Goal: Find specific page/section: Find specific page/section

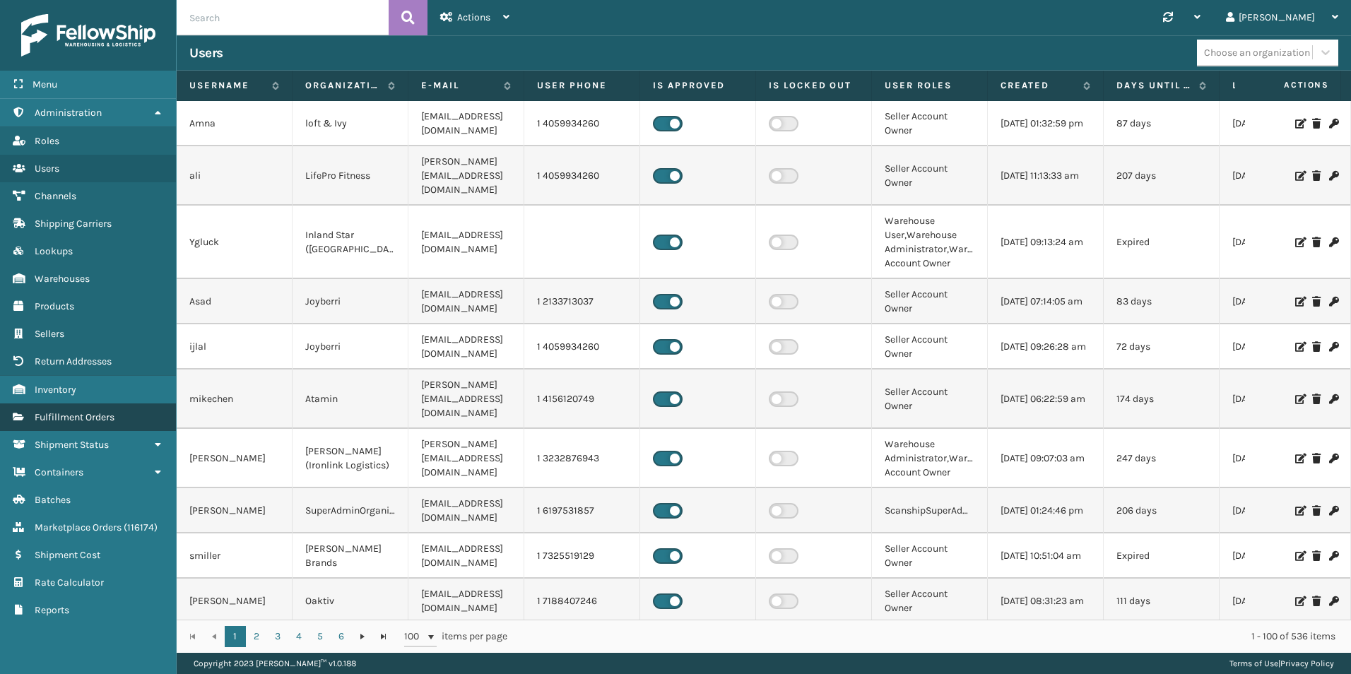
click at [77, 417] on span "Fulfillment Orders" at bounding box center [75, 417] width 80 height 12
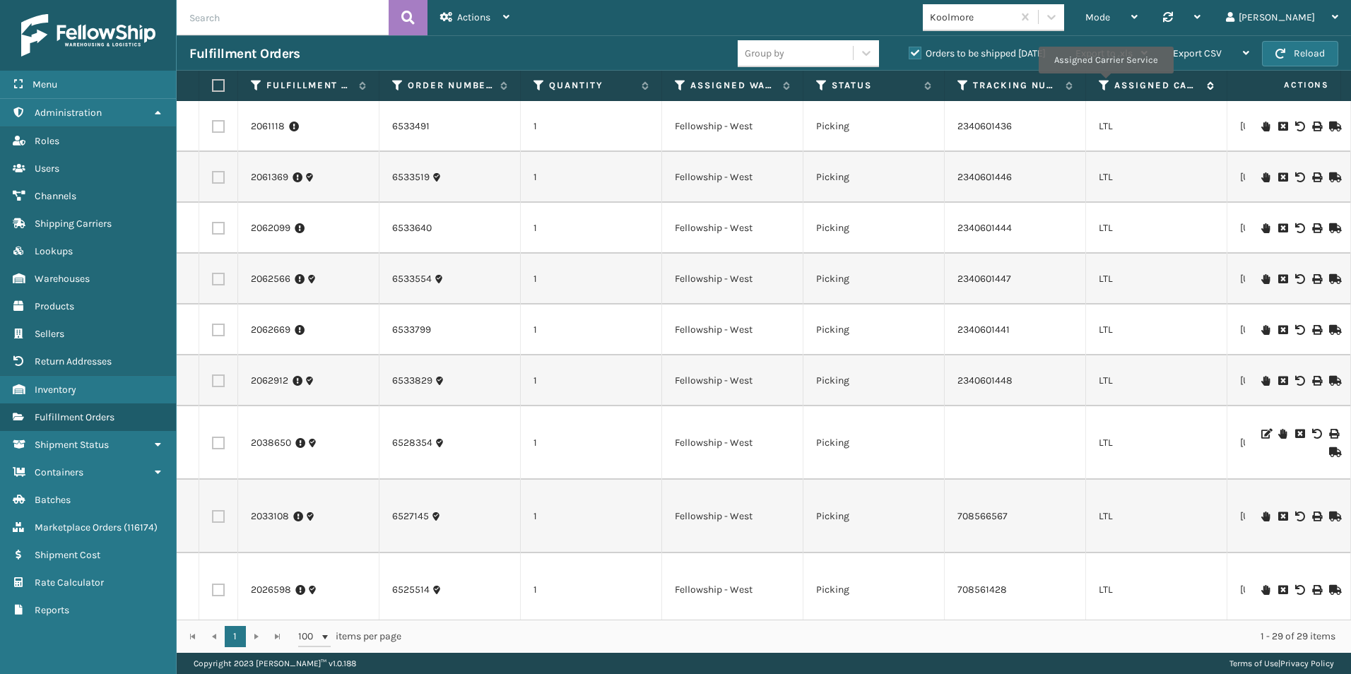
click at [1105, 83] on icon at bounding box center [1104, 85] width 11 height 13
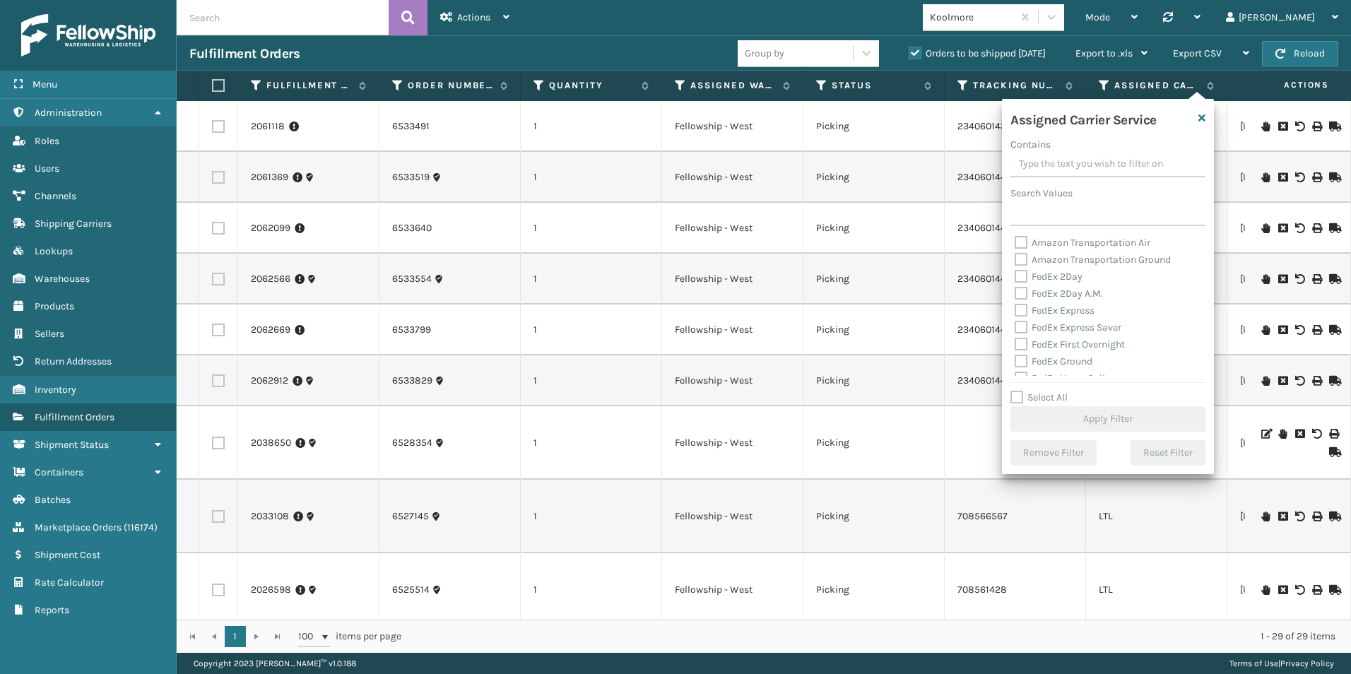
click at [1018, 398] on label "Select All" at bounding box center [1039, 398] width 57 height 12
click at [1018, 391] on input "Select All" at bounding box center [1117, 389] width 212 height 1
checkbox input "true"
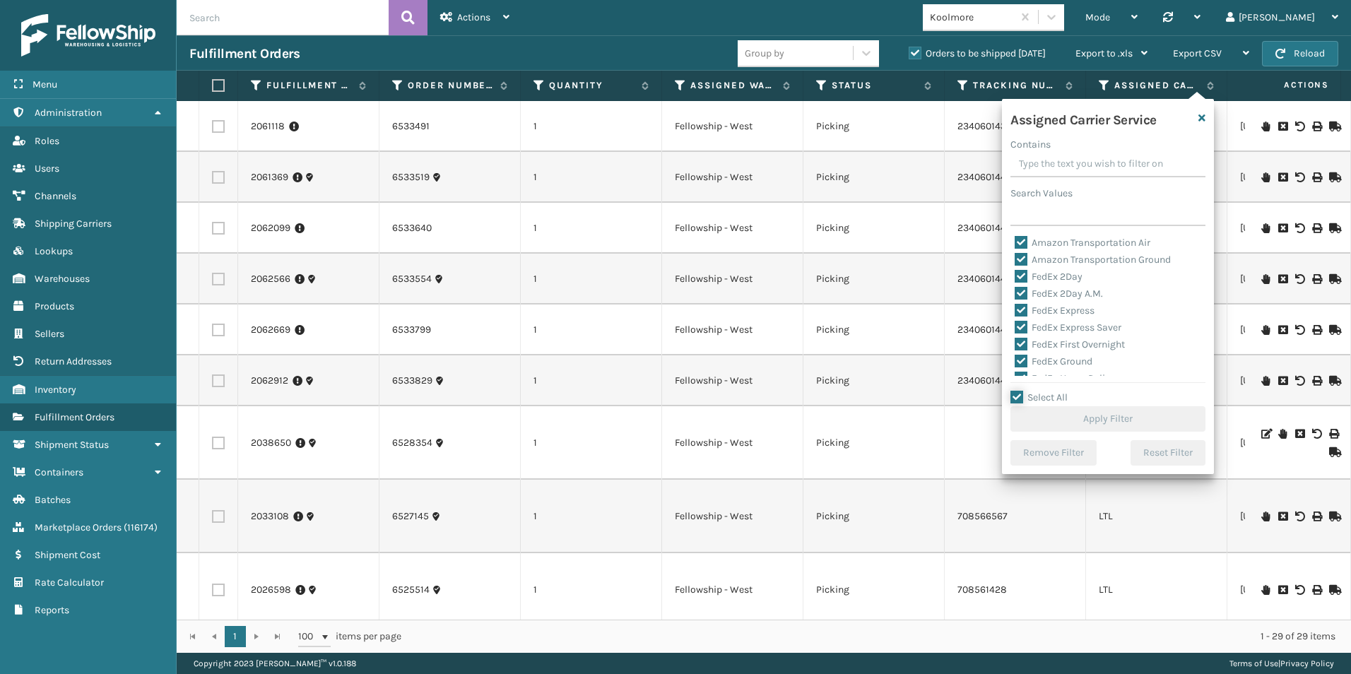
checkbox input "true"
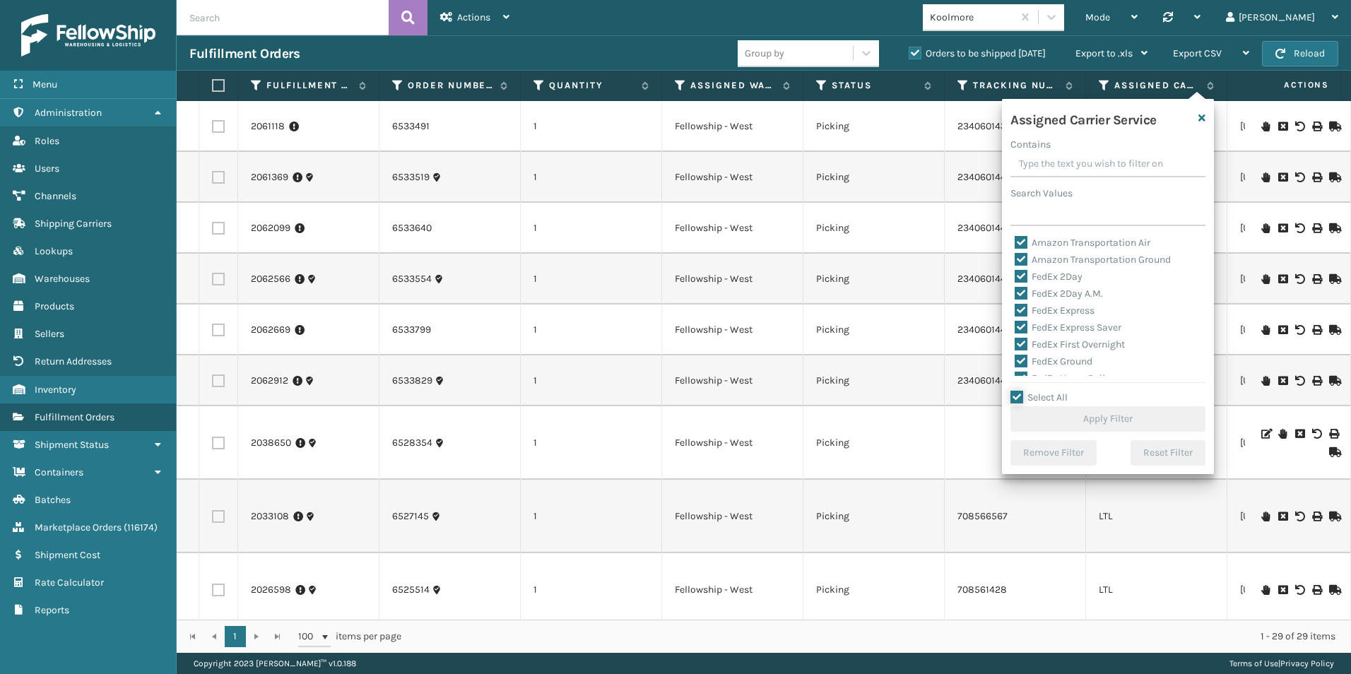
checkbox input "true"
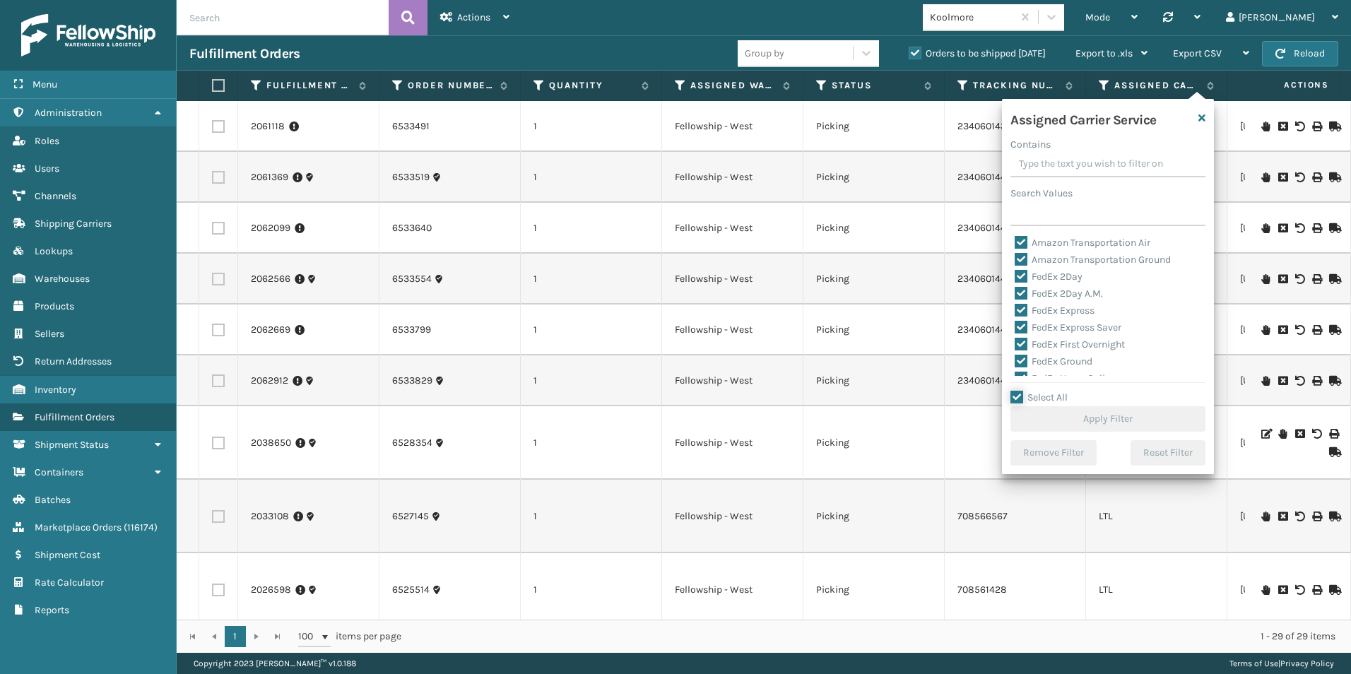
checkbox input "true"
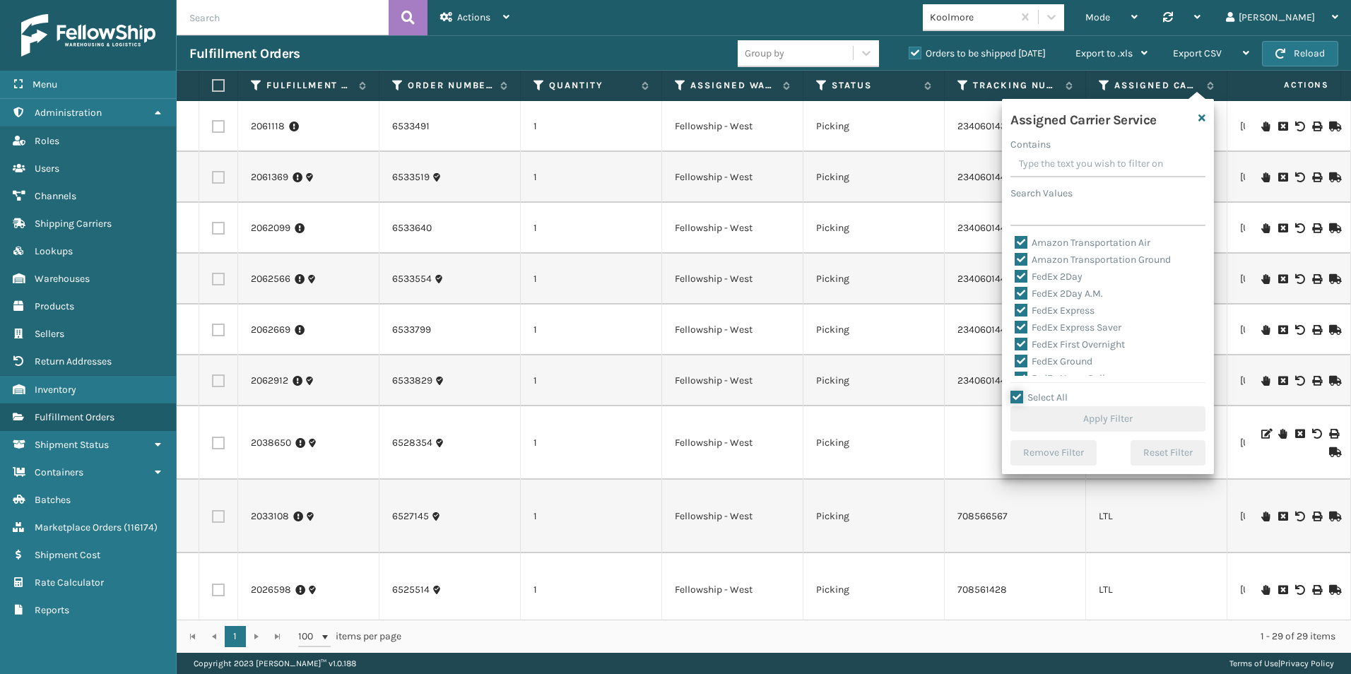
checkbox input "true"
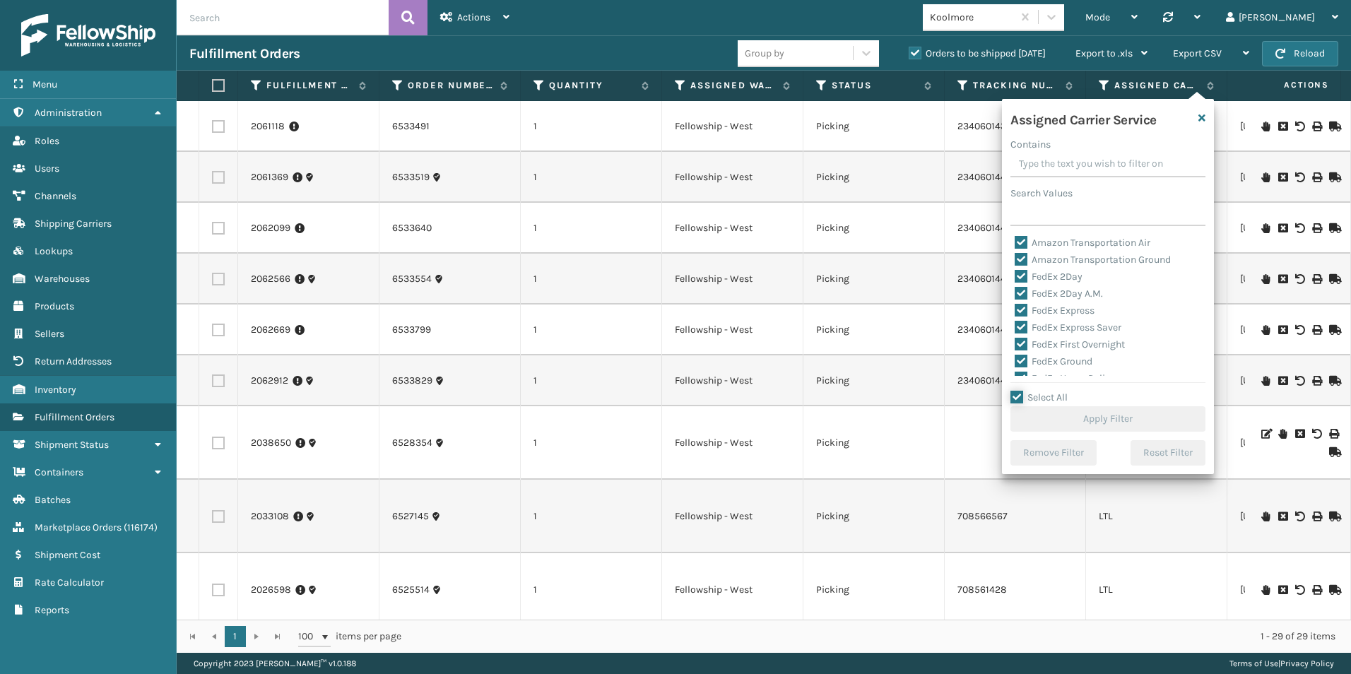
checkbox input "true"
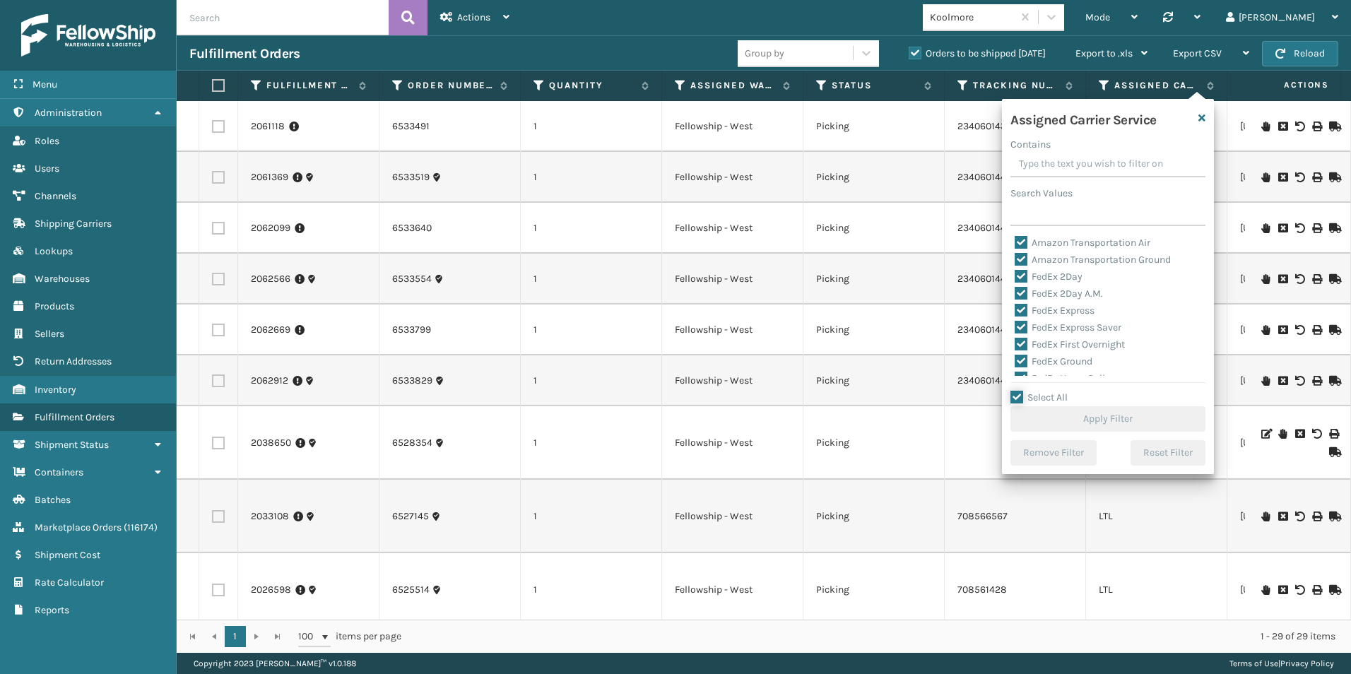
checkbox input "true"
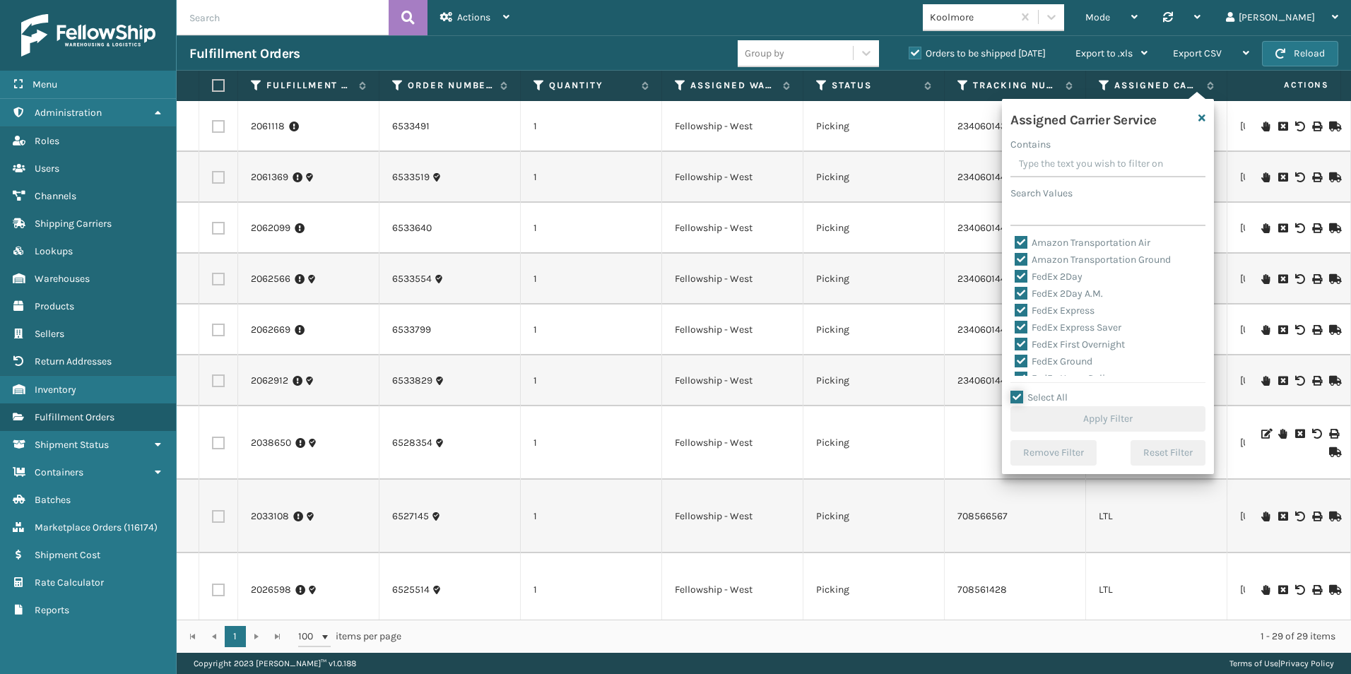
checkbox input "true"
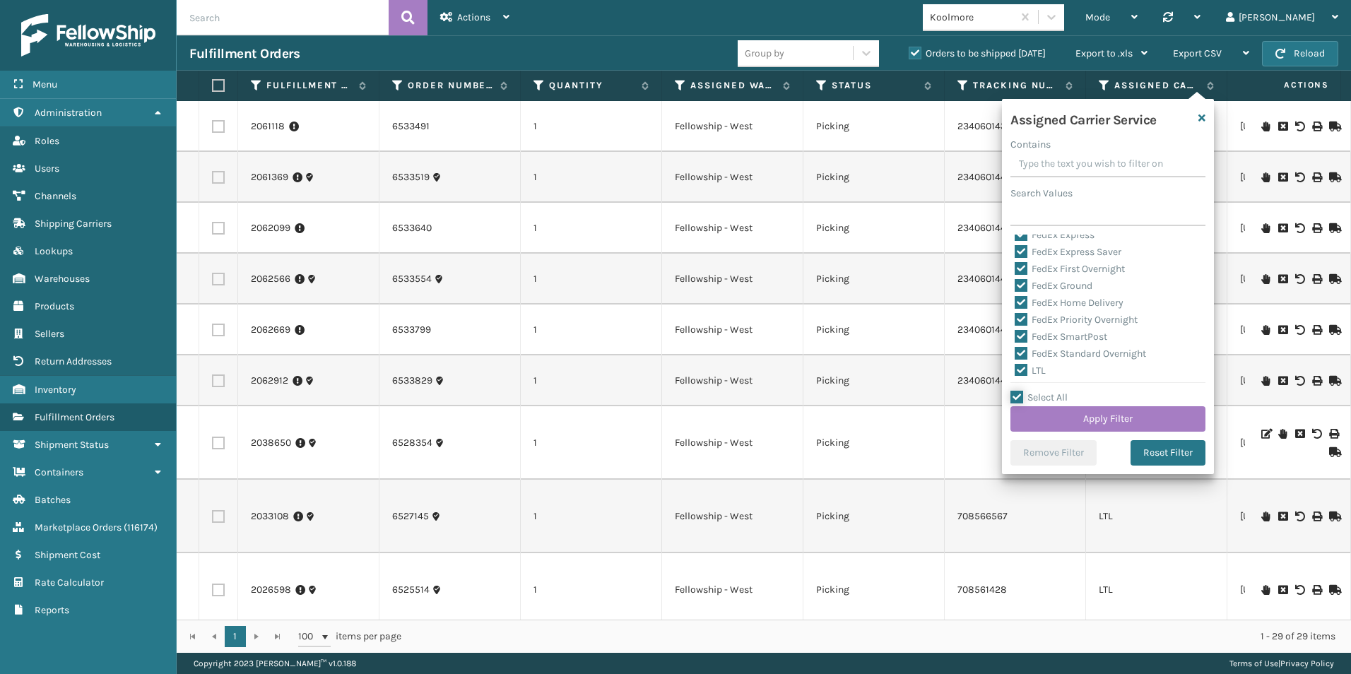
scroll to position [141, 0]
click at [1024, 306] on label "LTL" at bounding box center [1030, 305] width 31 height 12
click at [1016, 306] on input "LTL" at bounding box center [1015, 301] width 1 height 9
checkbox input "false"
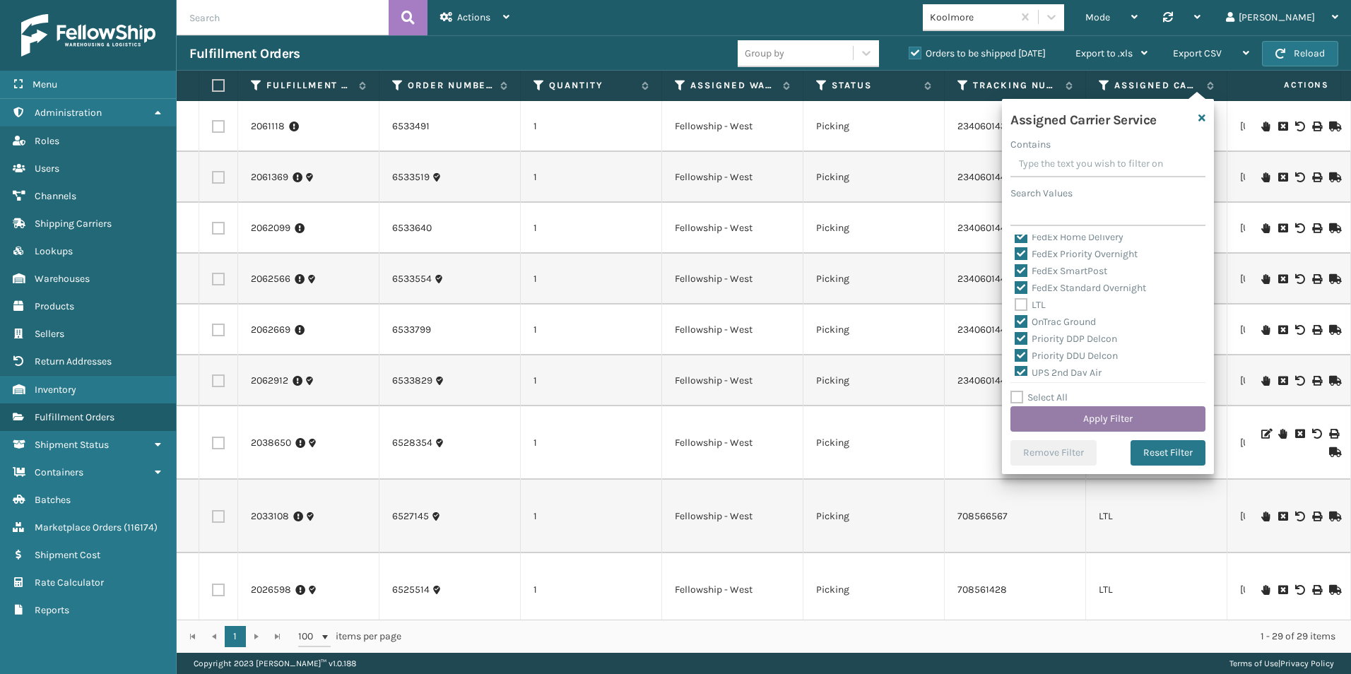
click at [1089, 422] on button "Apply Filter" at bounding box center [1108, 418] width 195 height 25
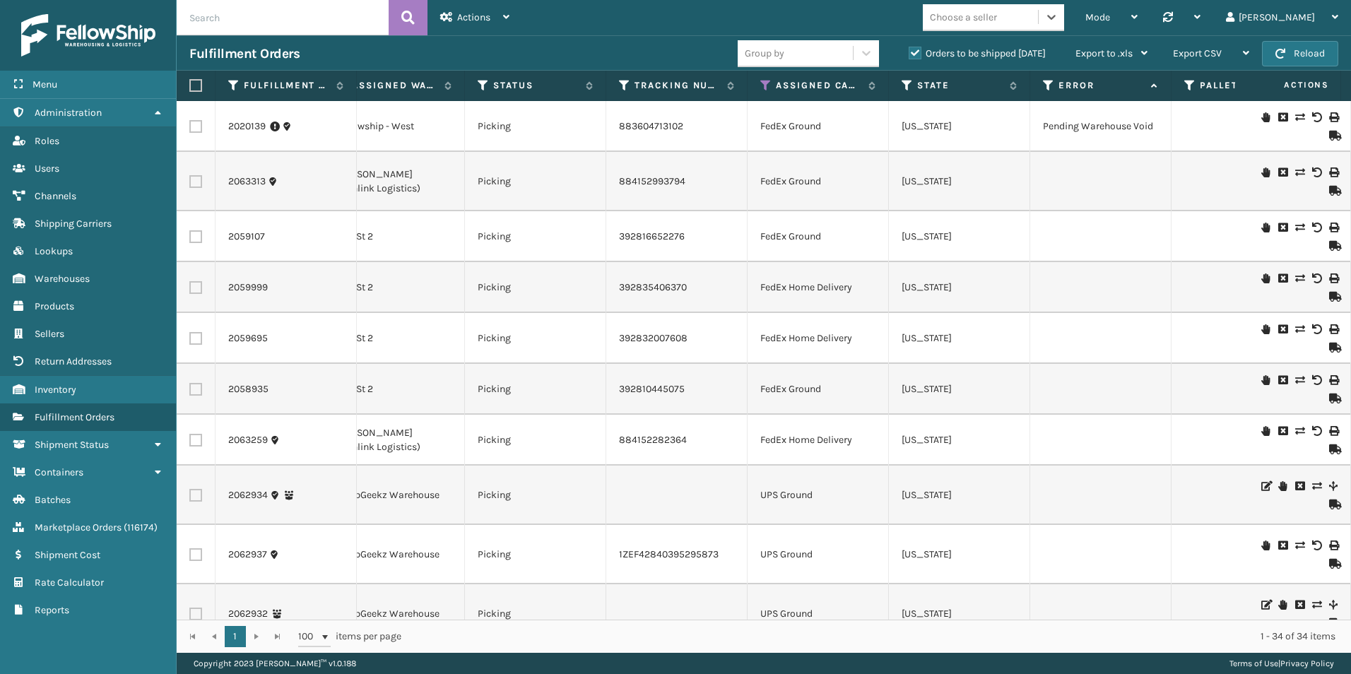
scroll to position [0, 0]
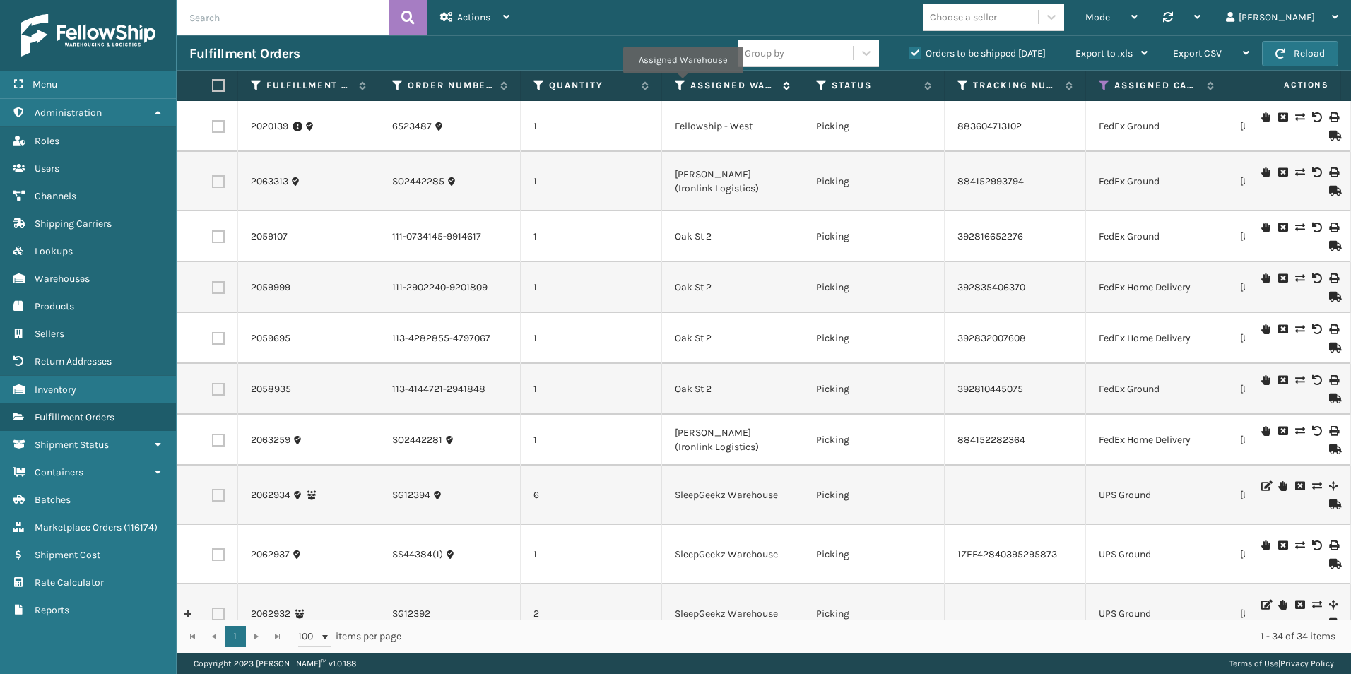
click at [683, 83] on icon at bounding box center [680, 85] width 11 height 13
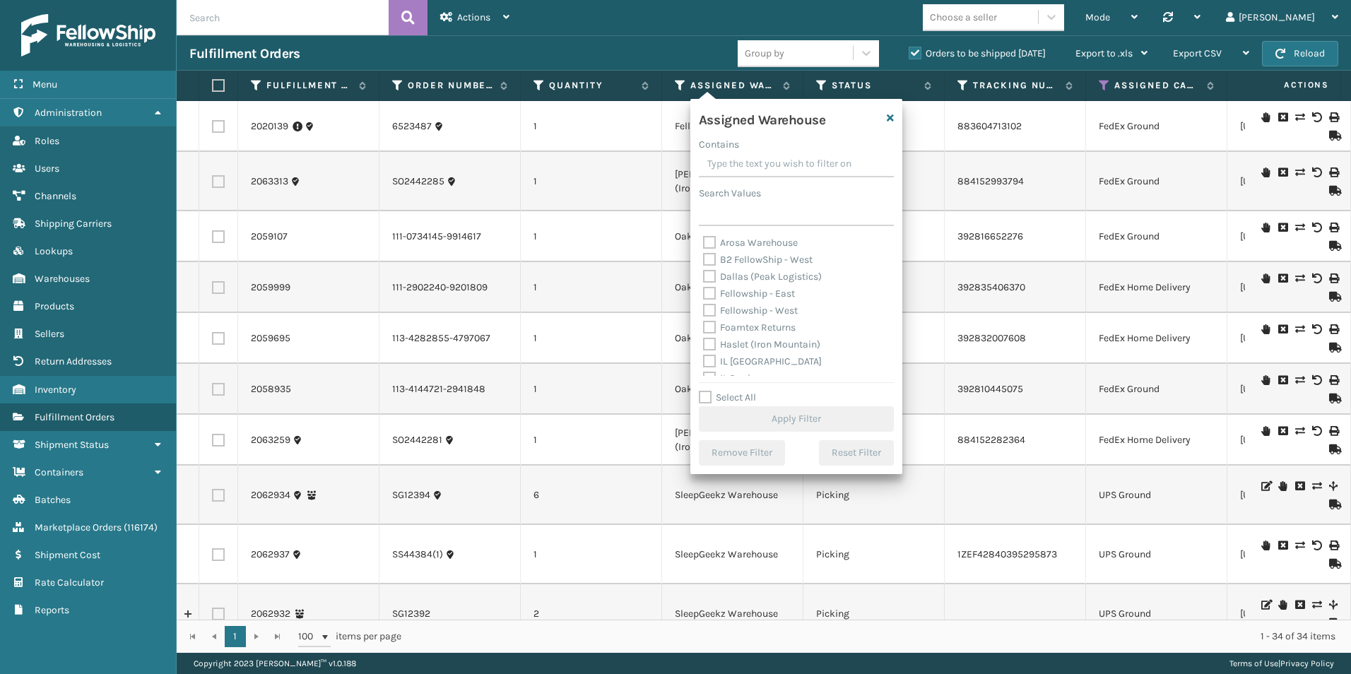
click at [707, 309] on label "Fellowship - West" at bounding box center [750, 311] width 95 height 12
click at [704, 309] on input "Fellowship - West" at bounding box center [703, 307] width 1 height 9
checkbox input "true"
click at [800, 416] on button "Apply Filter" at bounding box center [796, 418] width 195 height 25
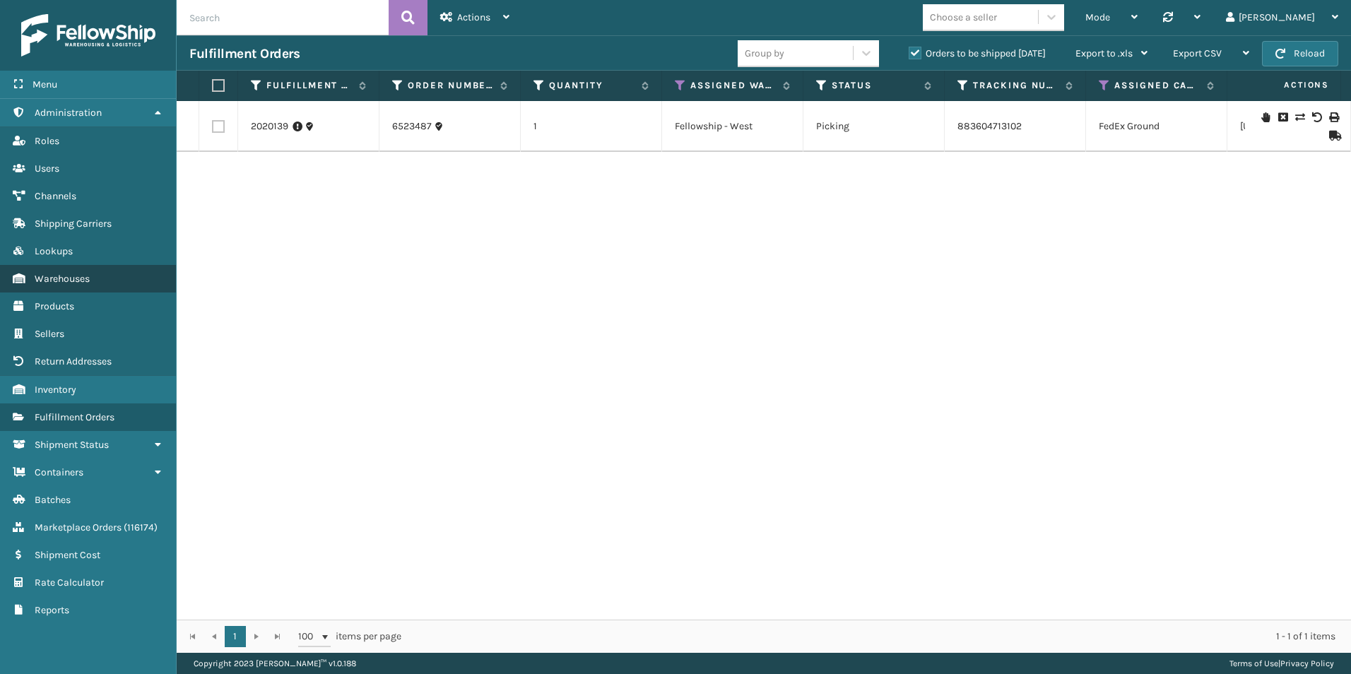
click at [83, 287] on link "Lookups Warehouses" at bounding box center [88, 279] width 176 height 28
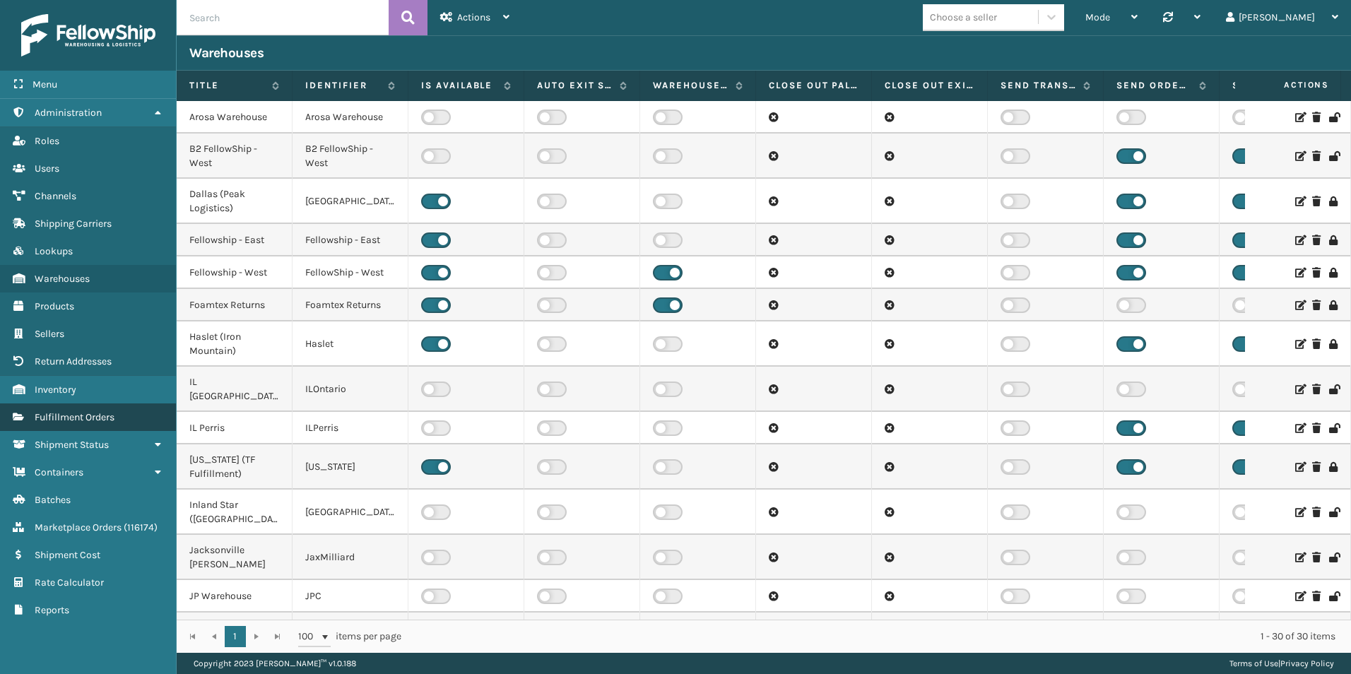
click at [56, 418] on span "Fulfillment Orders" at bounding box center [75, 417] width 80 height 12
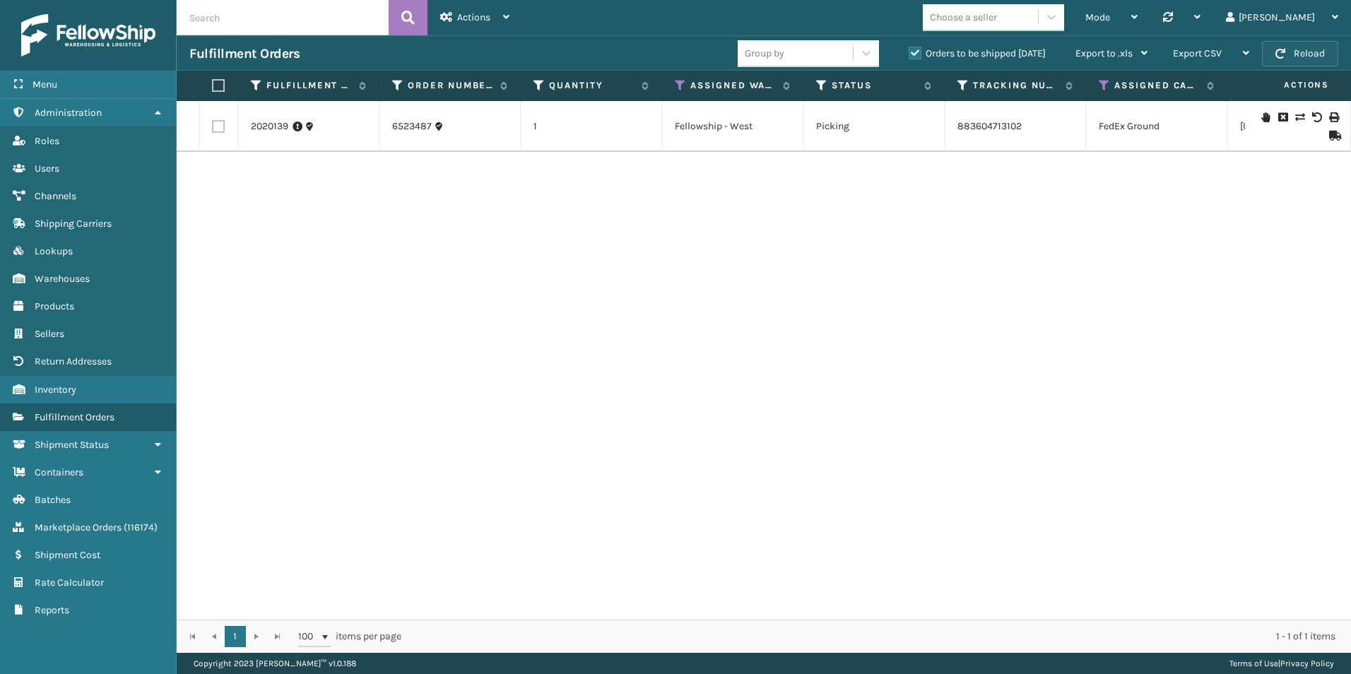
click at [1304, 54] on button "Reload" at bounding box center [1300, 53] width 76 height 25
click at [1103, 84] on icon at bounding box center [1104, 85] width 11 height 13
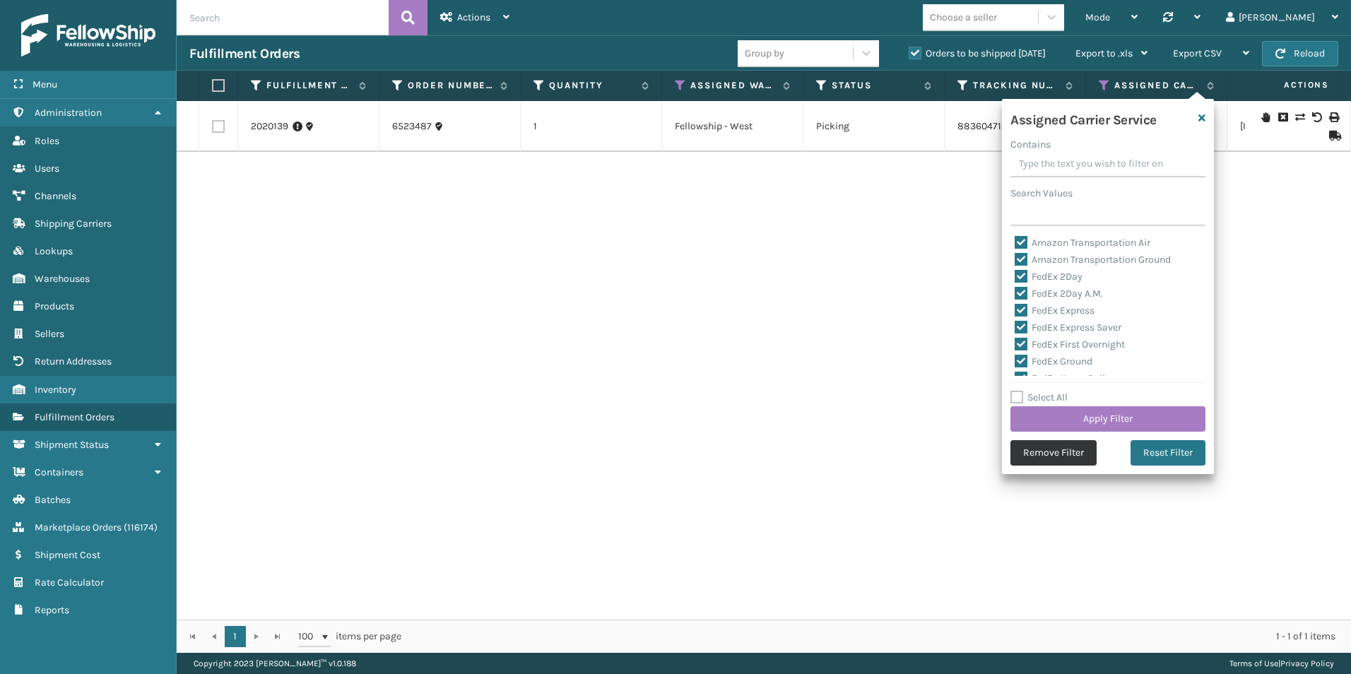
click at [1033, 450] on button "Remove Filter" at bounding box center [1054, 452] width 86 height 25
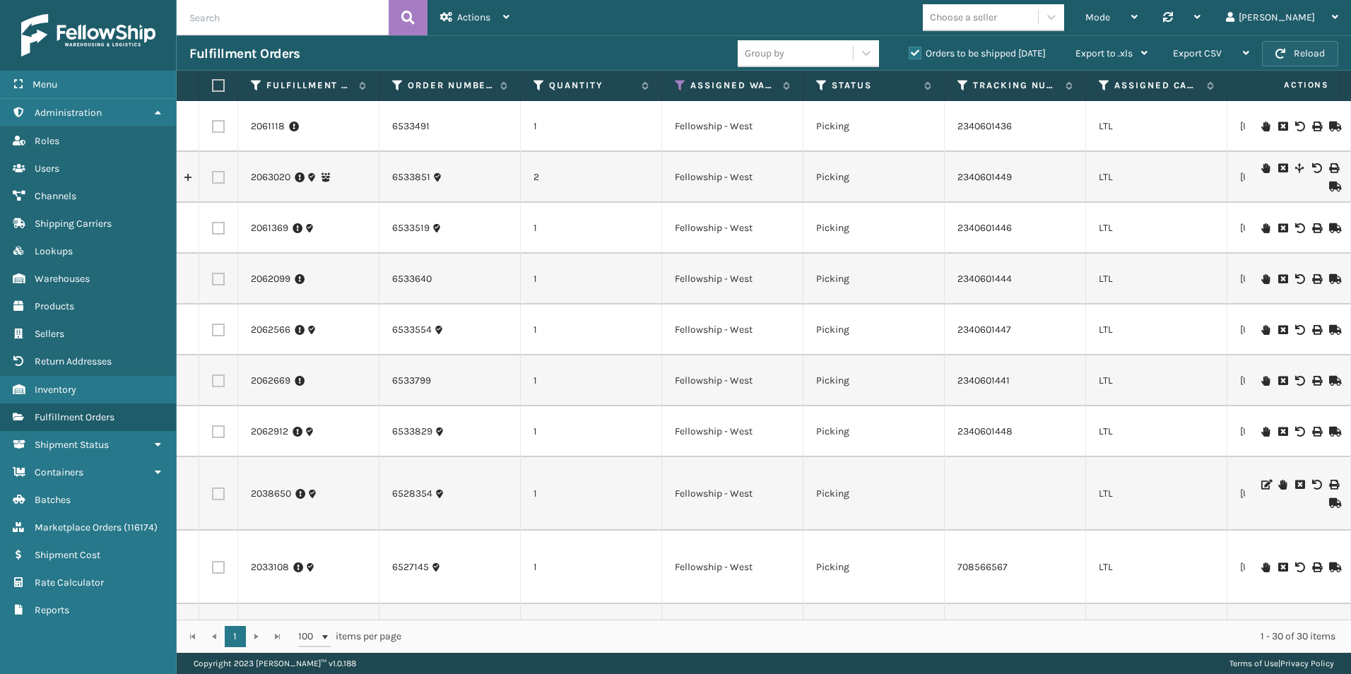
click at [1288, 56] on button "Reload" at bounding box center [1300, 53] width 76 height 25
